Goal: Download file/media

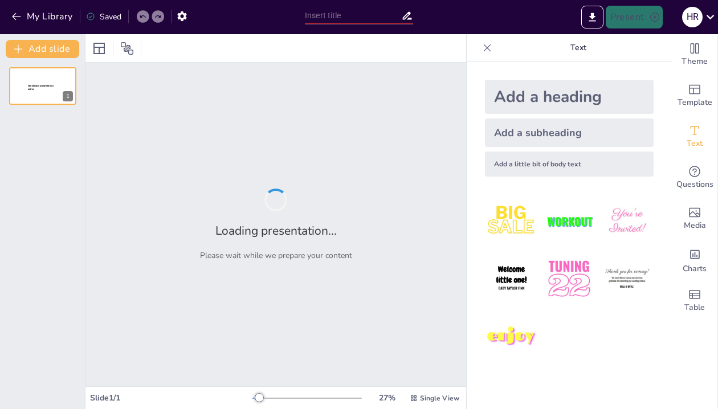
type input "Estructuras y Dinámicas de los Regímenes Políticos: Un Análisis Comparado"
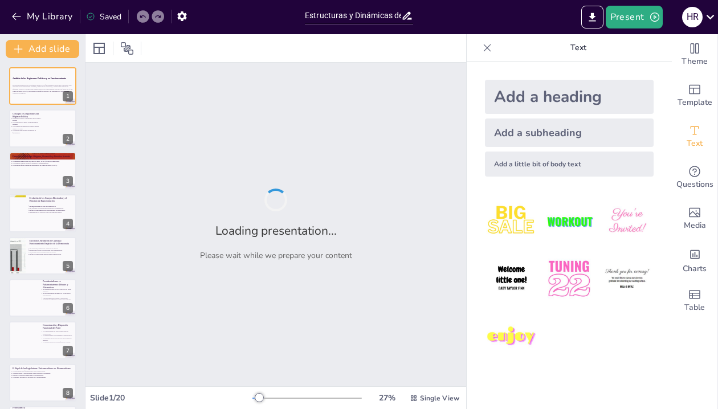
checkbox input "true"
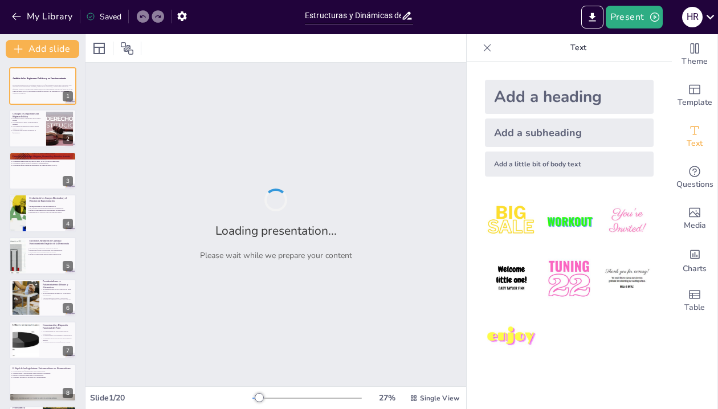
checkbox input "true"
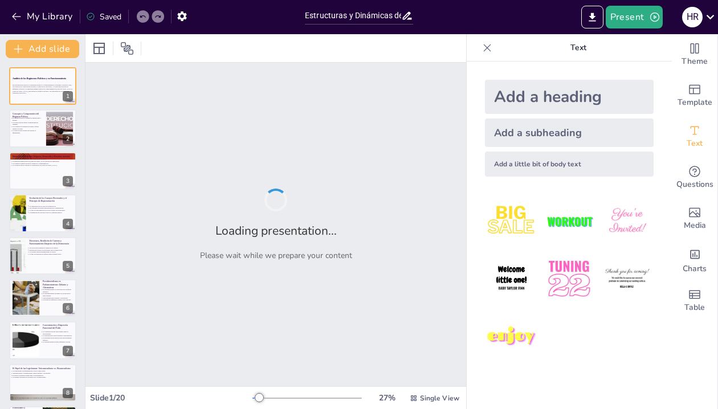
checkbox input "true"
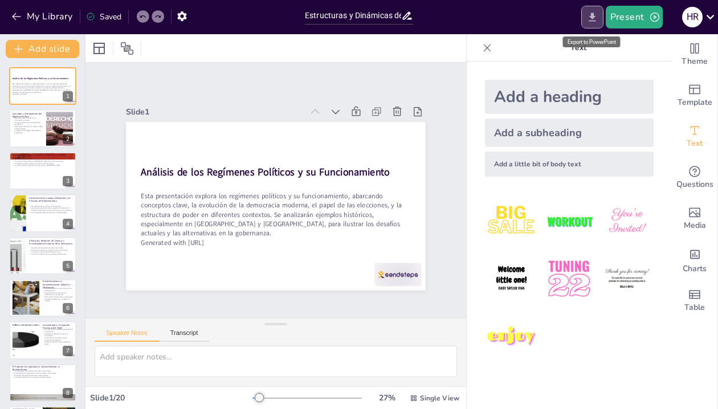
click at [595, 17] on icon "Export to PowerPoint" at bounding box center [592, 17] width 7 height 9
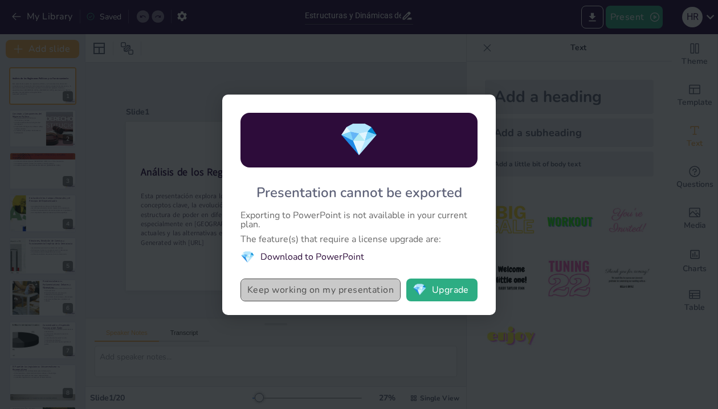
click at [350, 292] on button "Keep working on my presentation" at bounding box center [320, 290] width 160 height 23
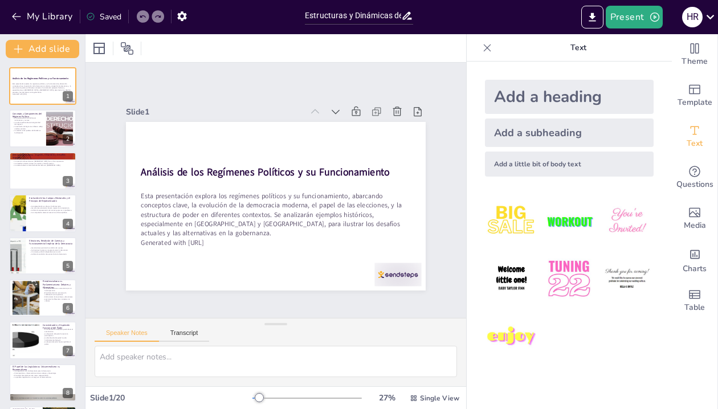
checkbox input "true"
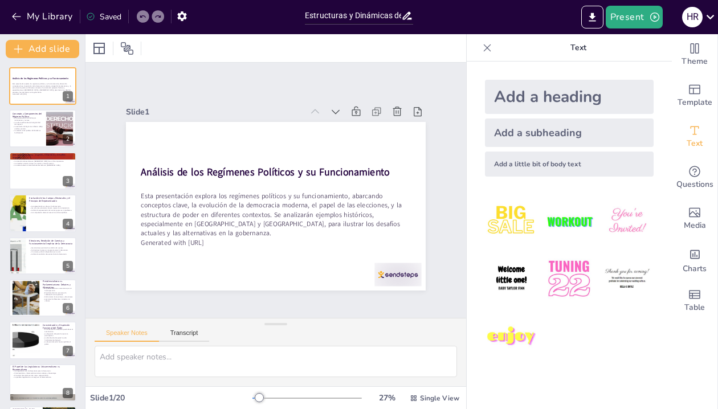
checkbox input "true"
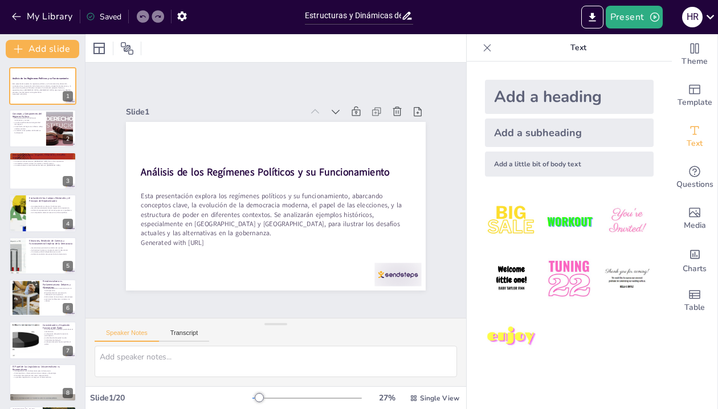
checkbox input "true"
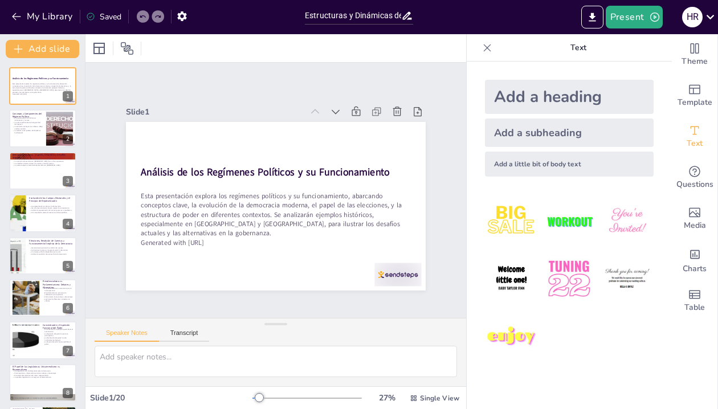
checkbox input "true"
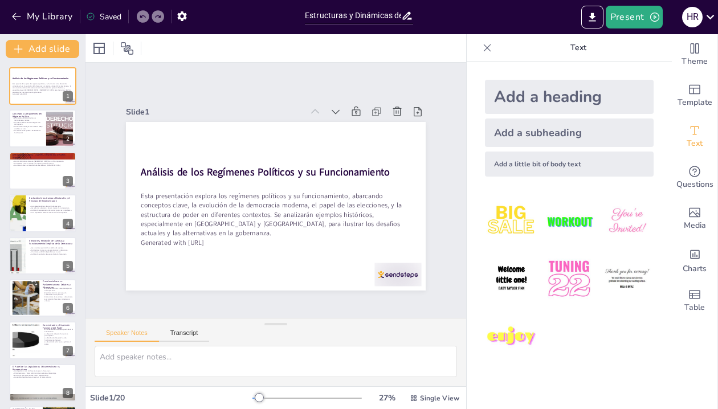
checkbox input "true"
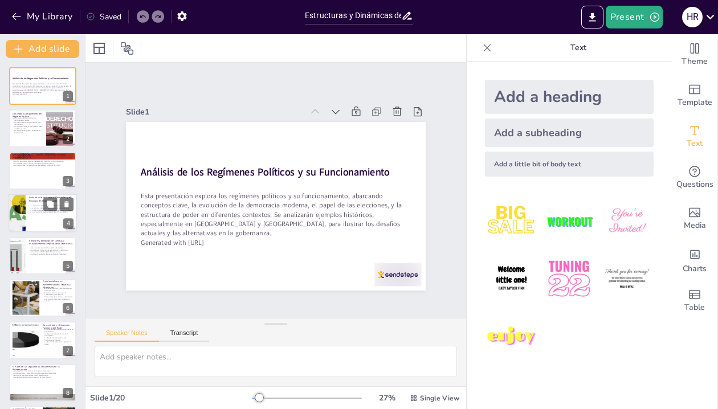
checkbox input "true"
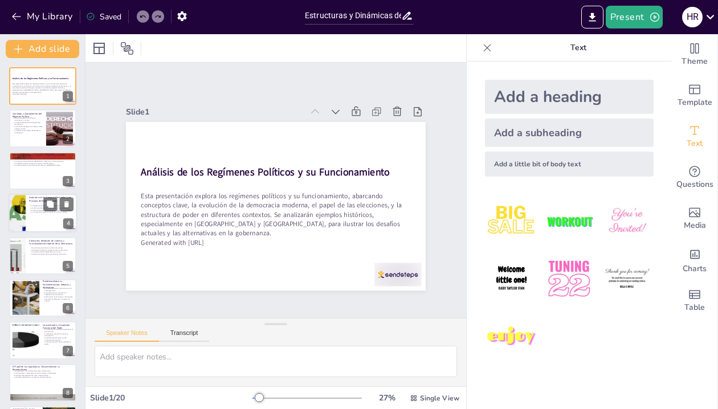
checkbox input "true"
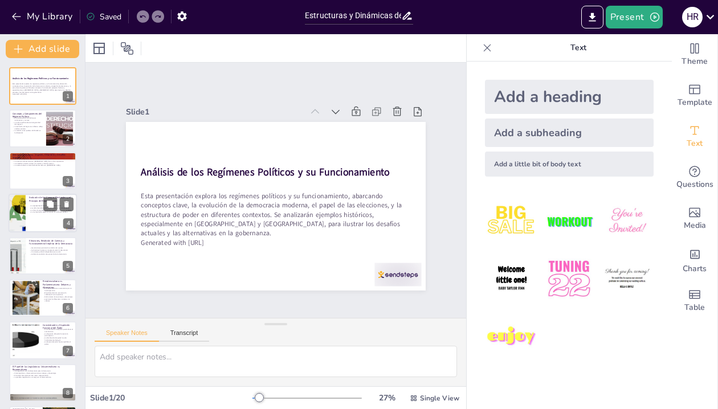
checkbox input "true"
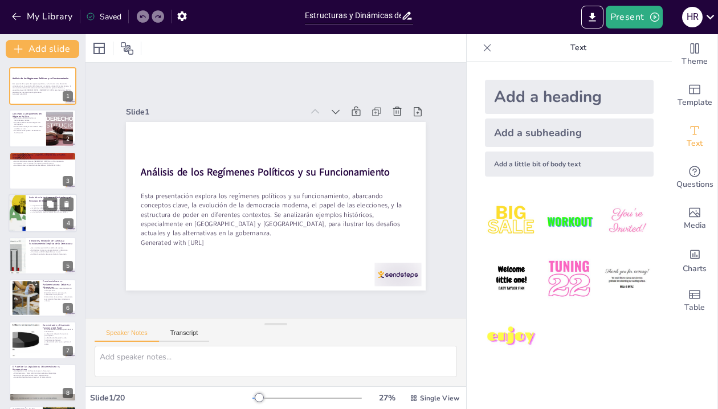
checkbox input "true"
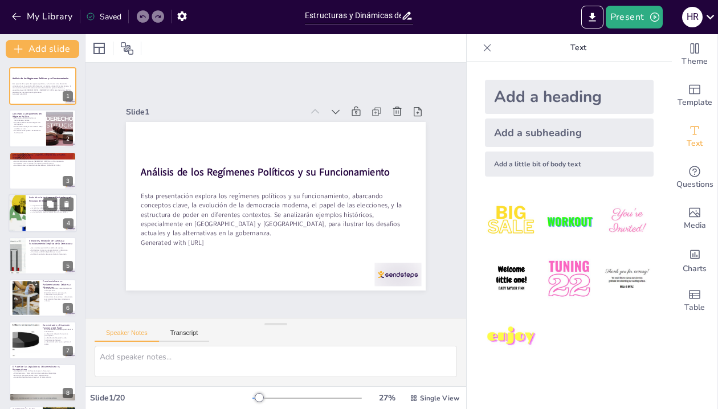
checkbox input "true"
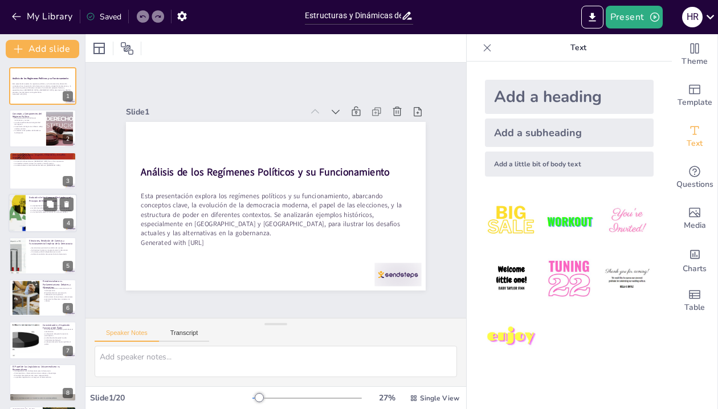
checkbox input "true"
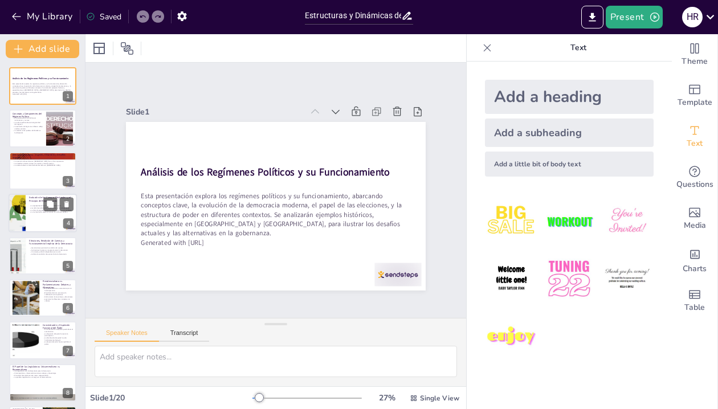
checkbox input "true"
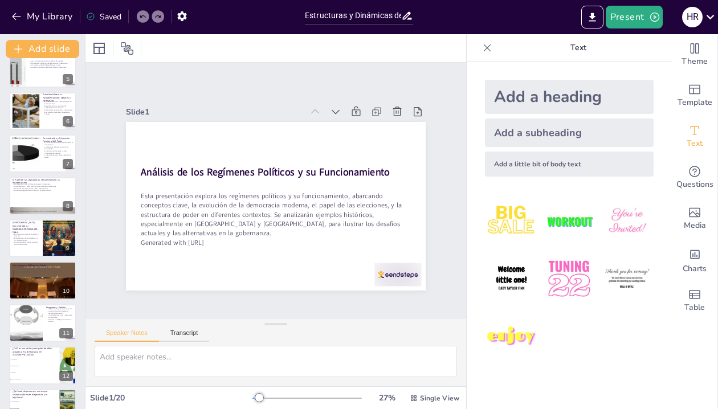
checkbox input "true"
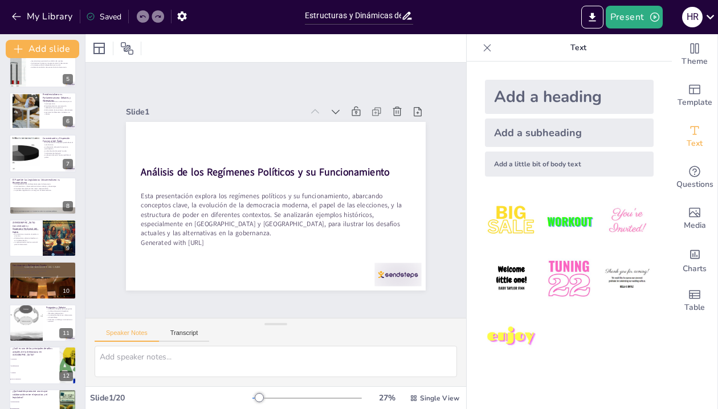
checkbox input "true"
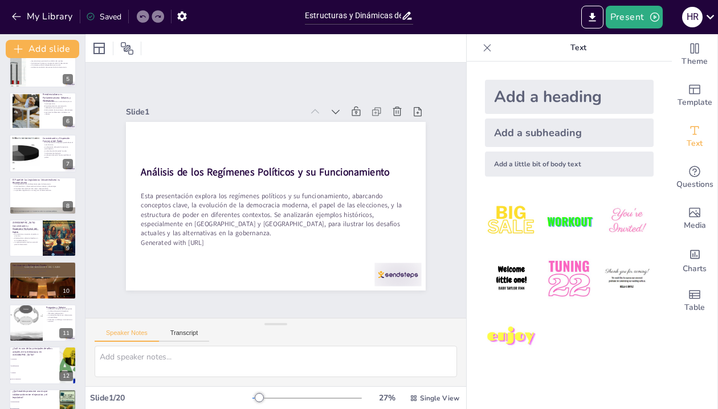
checkbox input "true"
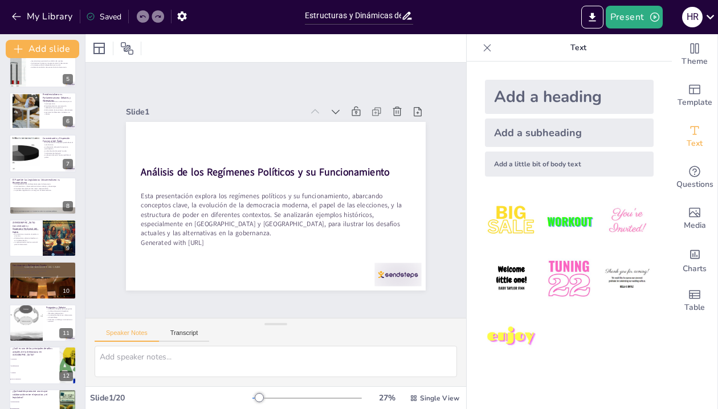
checkbox input "true"
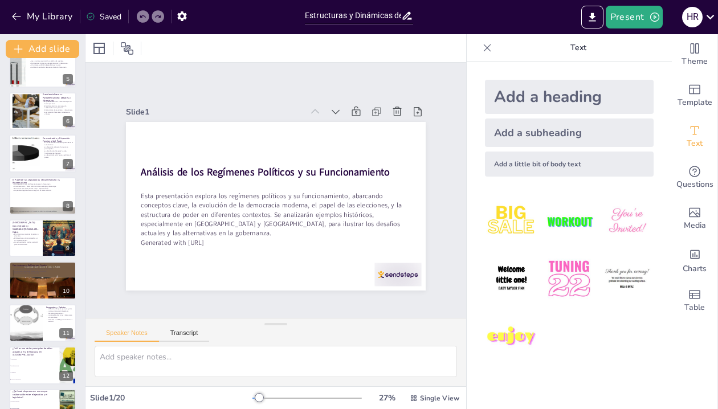
checkbox input "true"
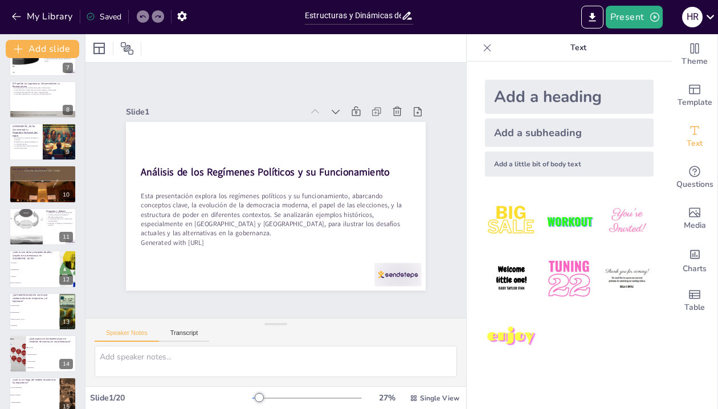
checkbox input "true"
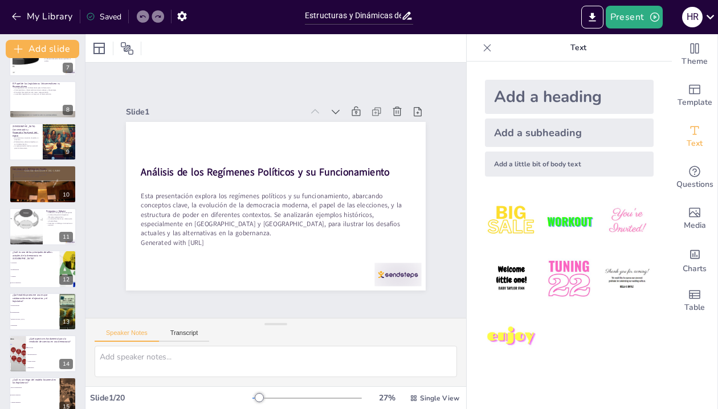
checkbox input "true"
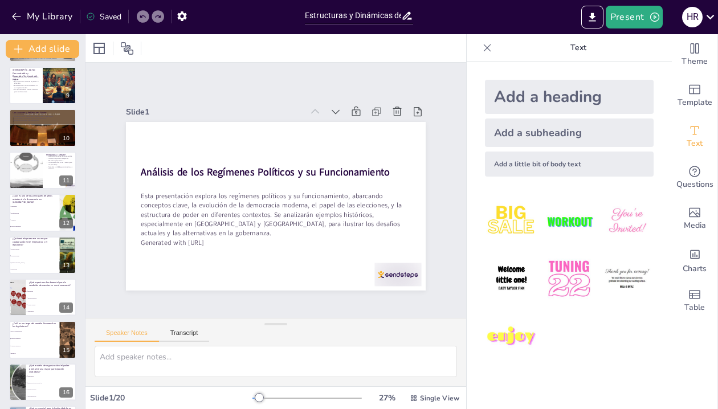
checkbox input "true"
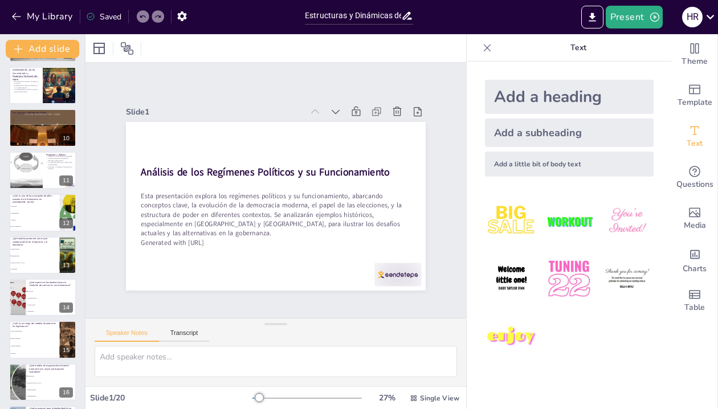
checkbox input "true"
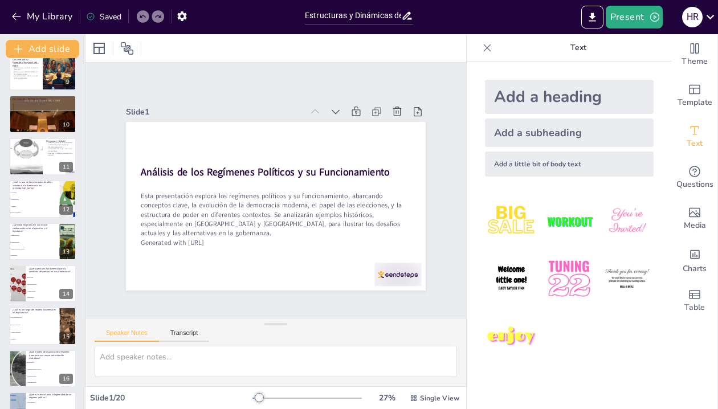
checkbox input "true"
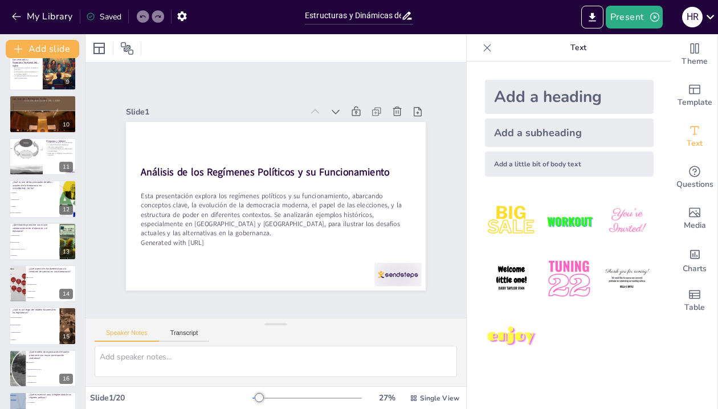
checkbox input "true"
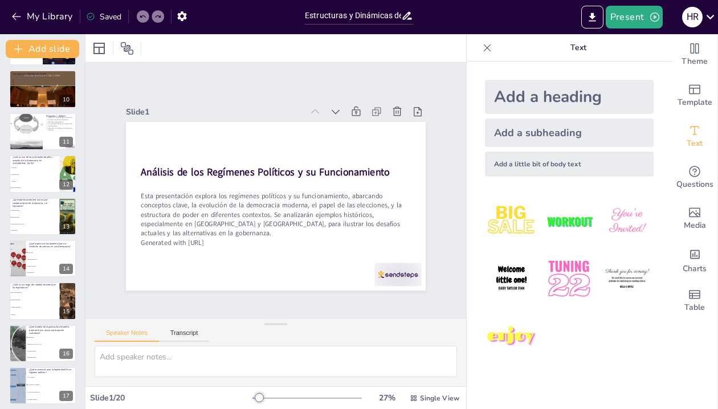
checkbox input "true"
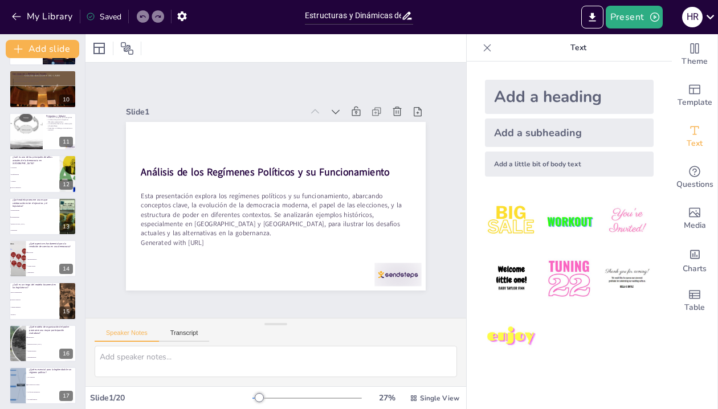
checkbox input "true"
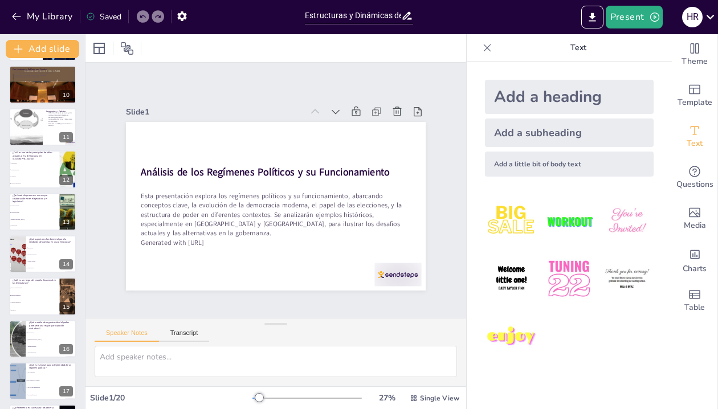
checkbox input "true"
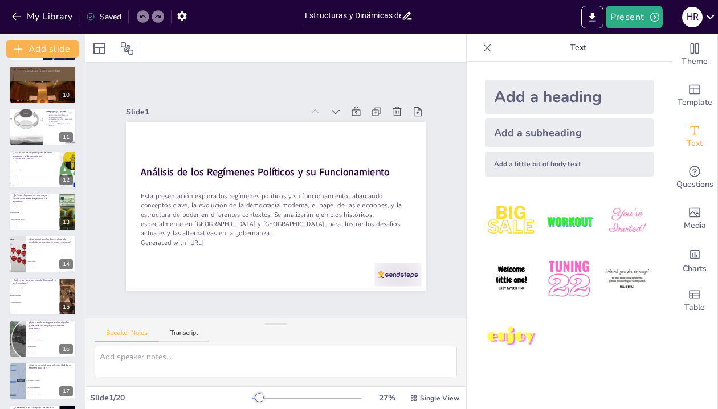
checkbox input "true"
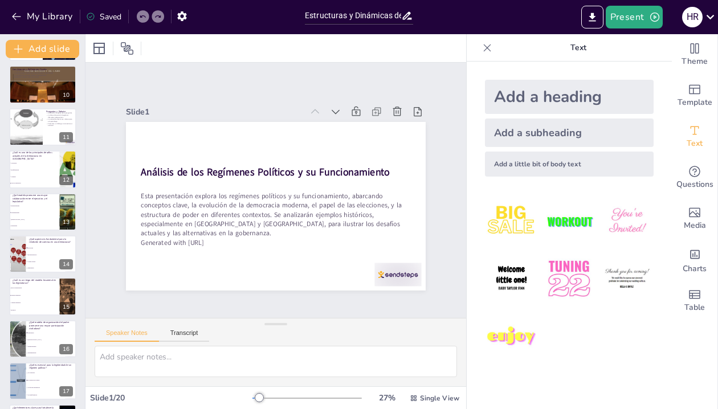
checkbox input "true"
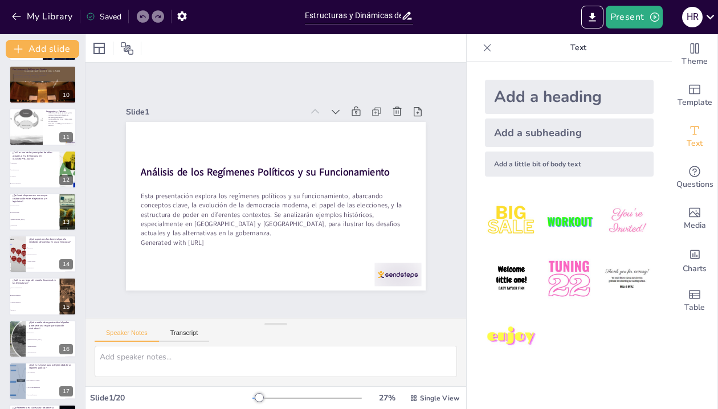
checkbox input "true"
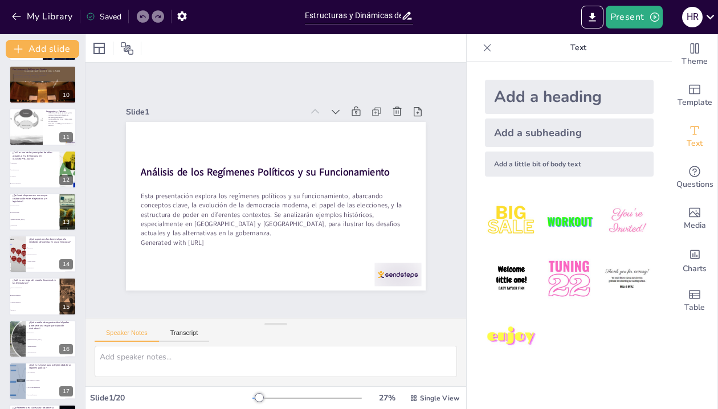
checkbox input "true"
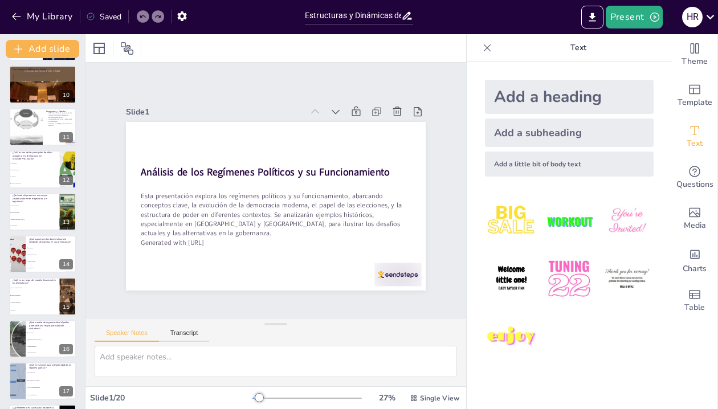
checkbox input "true"
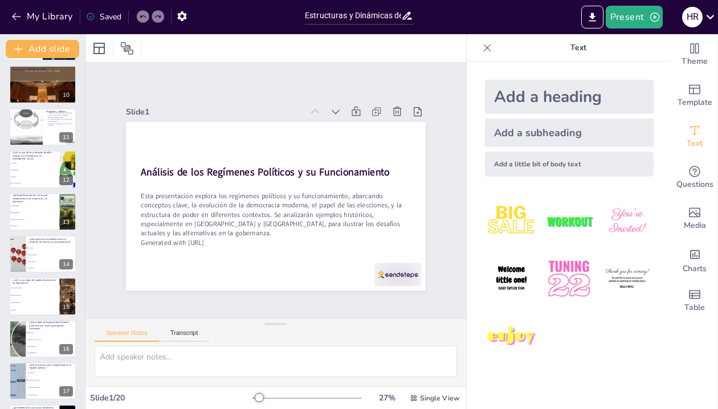
checkbox input "true"
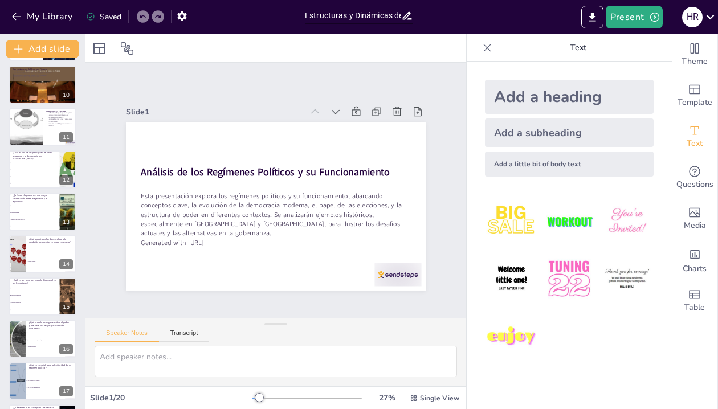
checkbox input "true"
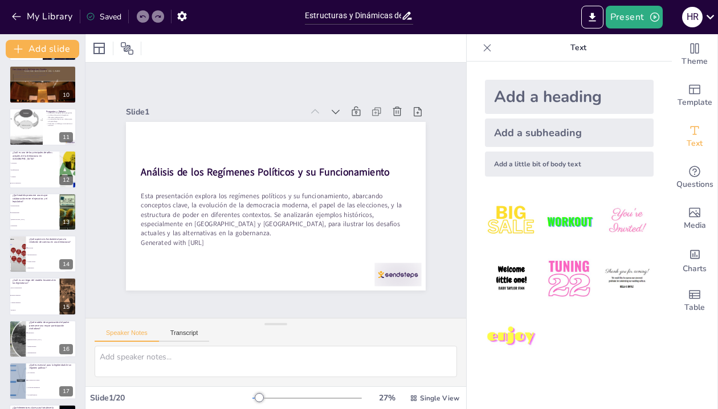
checkbox input "true"
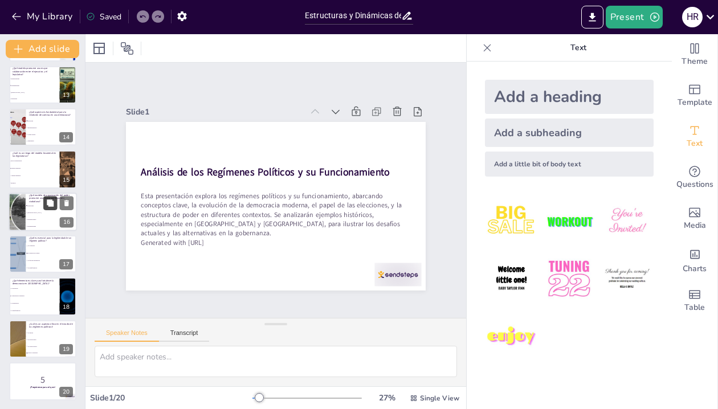
checkbox input "true"
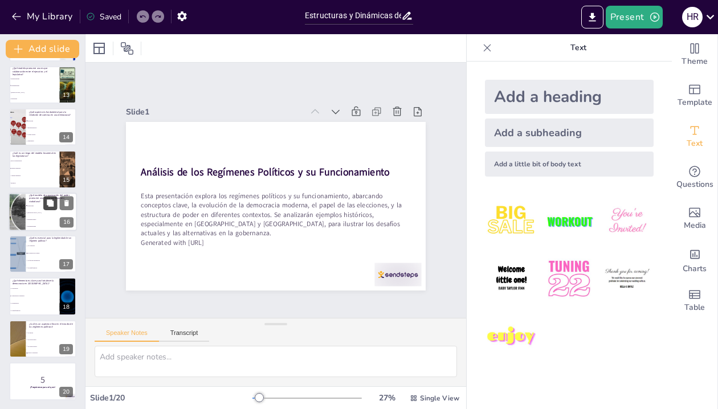
checkbox input "true"
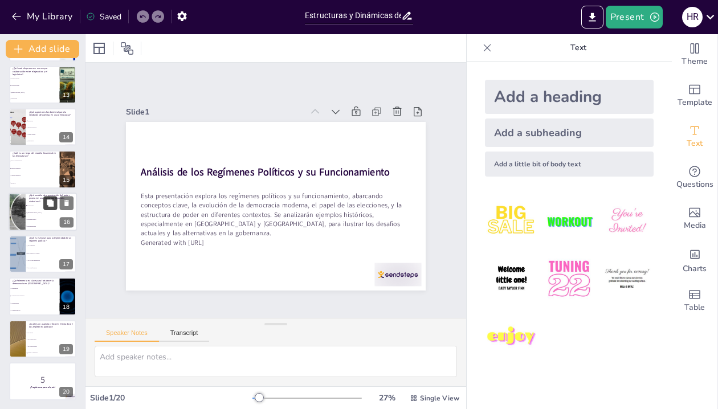
checkbox input "true"
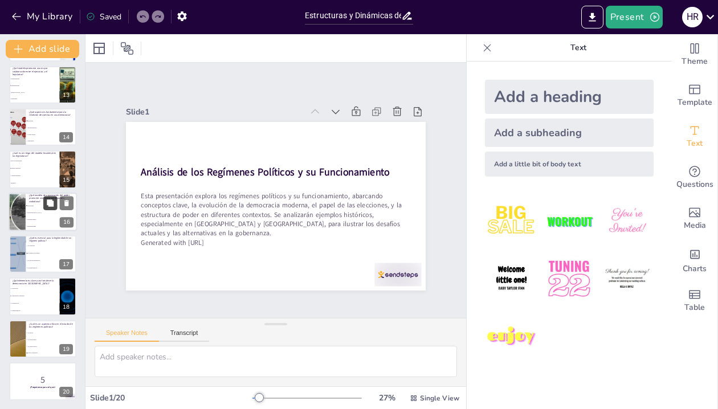
checkbox input "true"
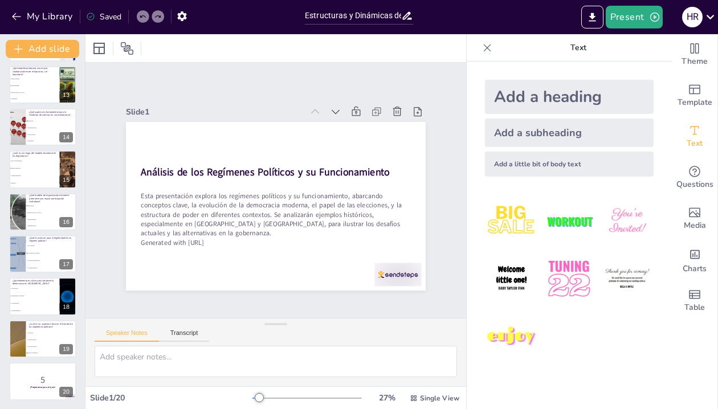
checkbox input "true"
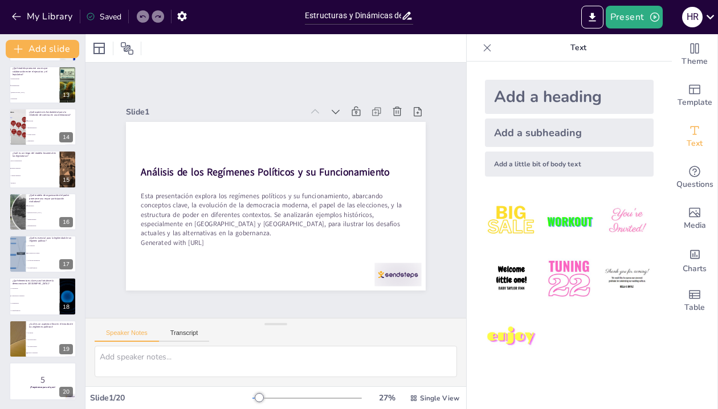
checkbox input "true"
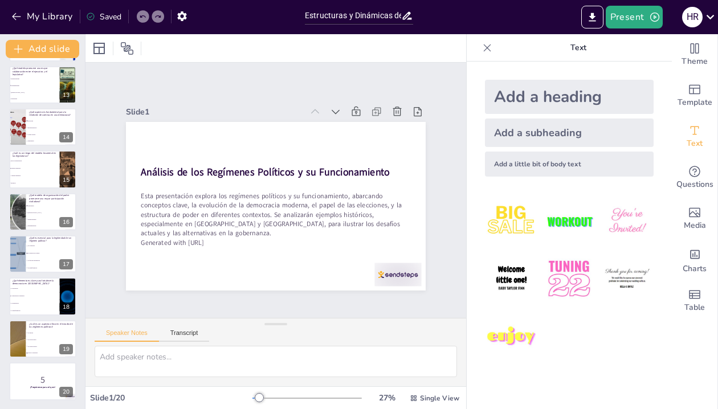
checkbox input "true"
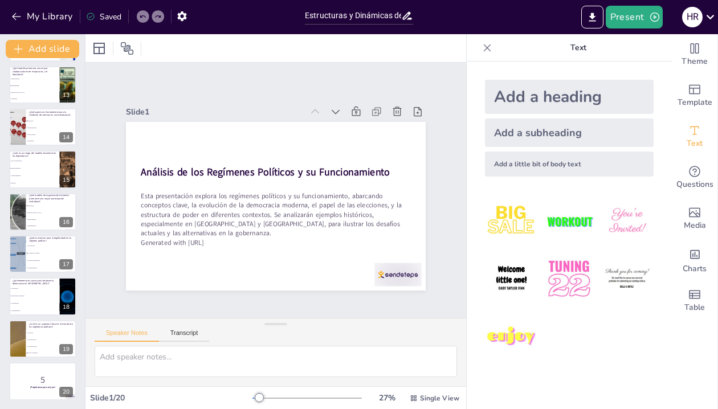
checkbox input "true"
